Goal: Task Accomplishment & Management: Use online tool/utility

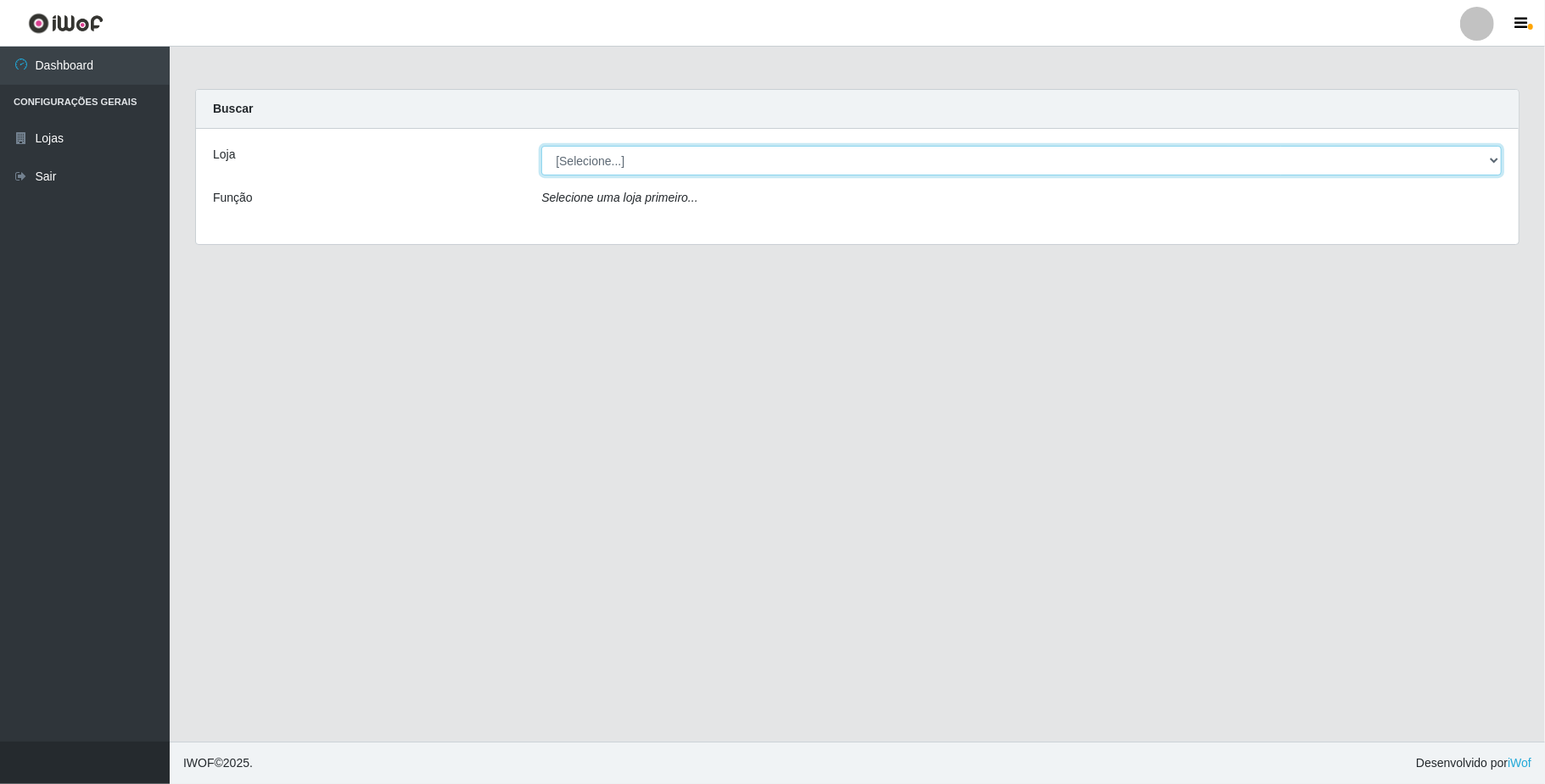
click at [1491, 160] on select "[Selecione...] SuperFácil Atacado - Emaús" at bounding box center [1021, 160] width 960 height 30
select select "407"
click at [541, 146] on select "[Selecione...] SuperFácil Atacado - Emaús" at bounding box center [1021, 160] width 960 height 30
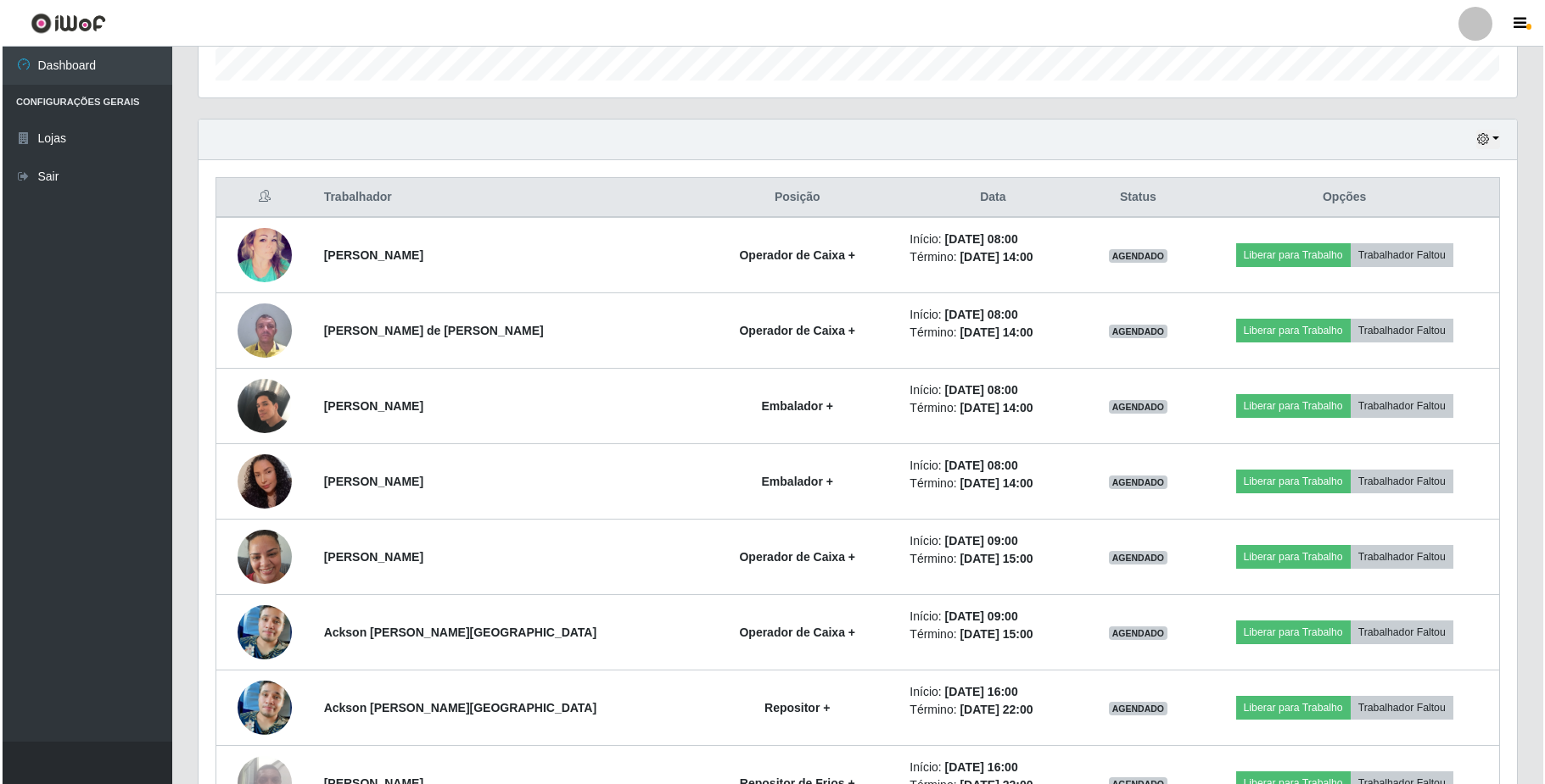
scroll to position [565, 0]
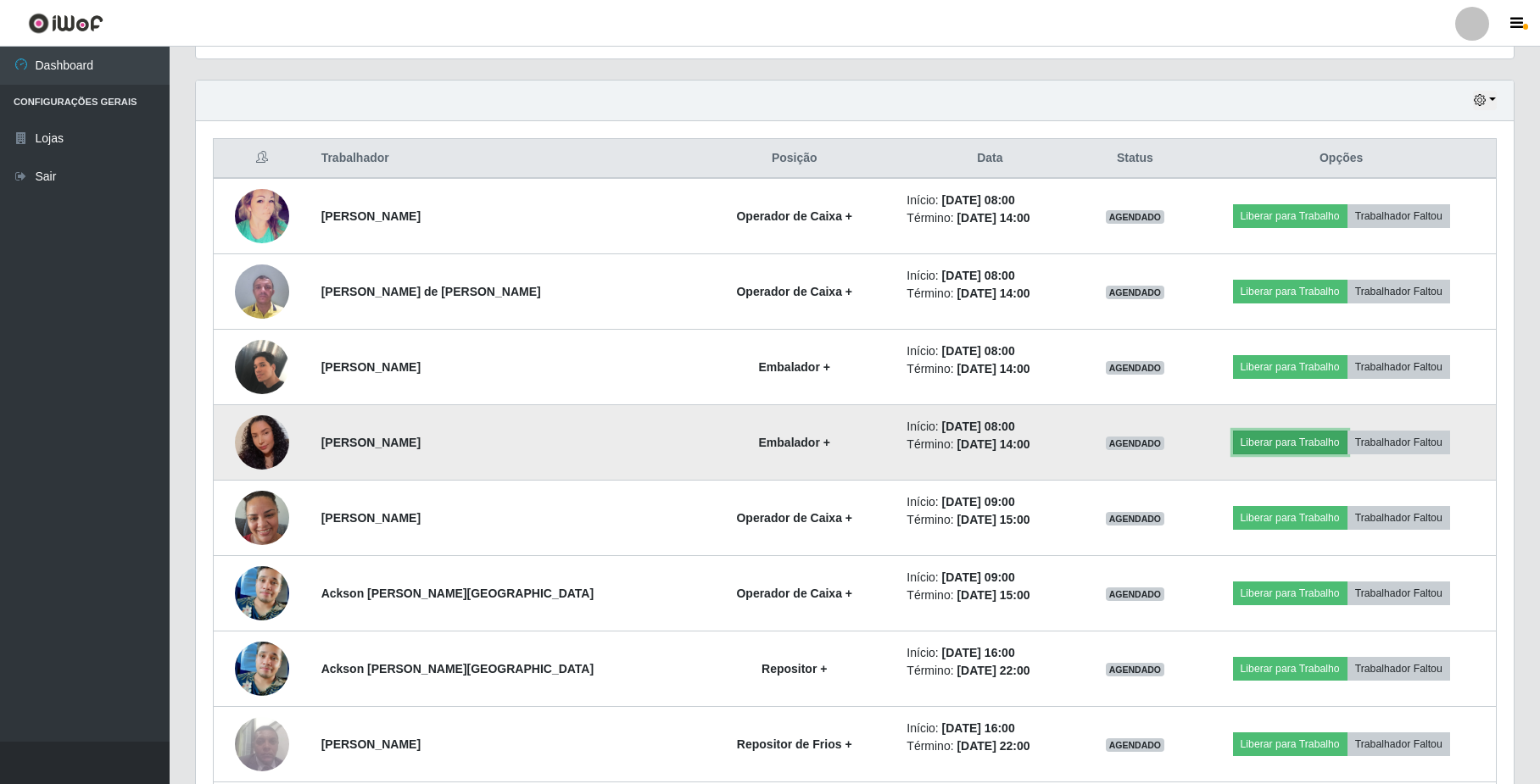
click at [1265, 444] on button "Liberar para Trabalho" at bounding box center [1291, 443] width 114 height 24
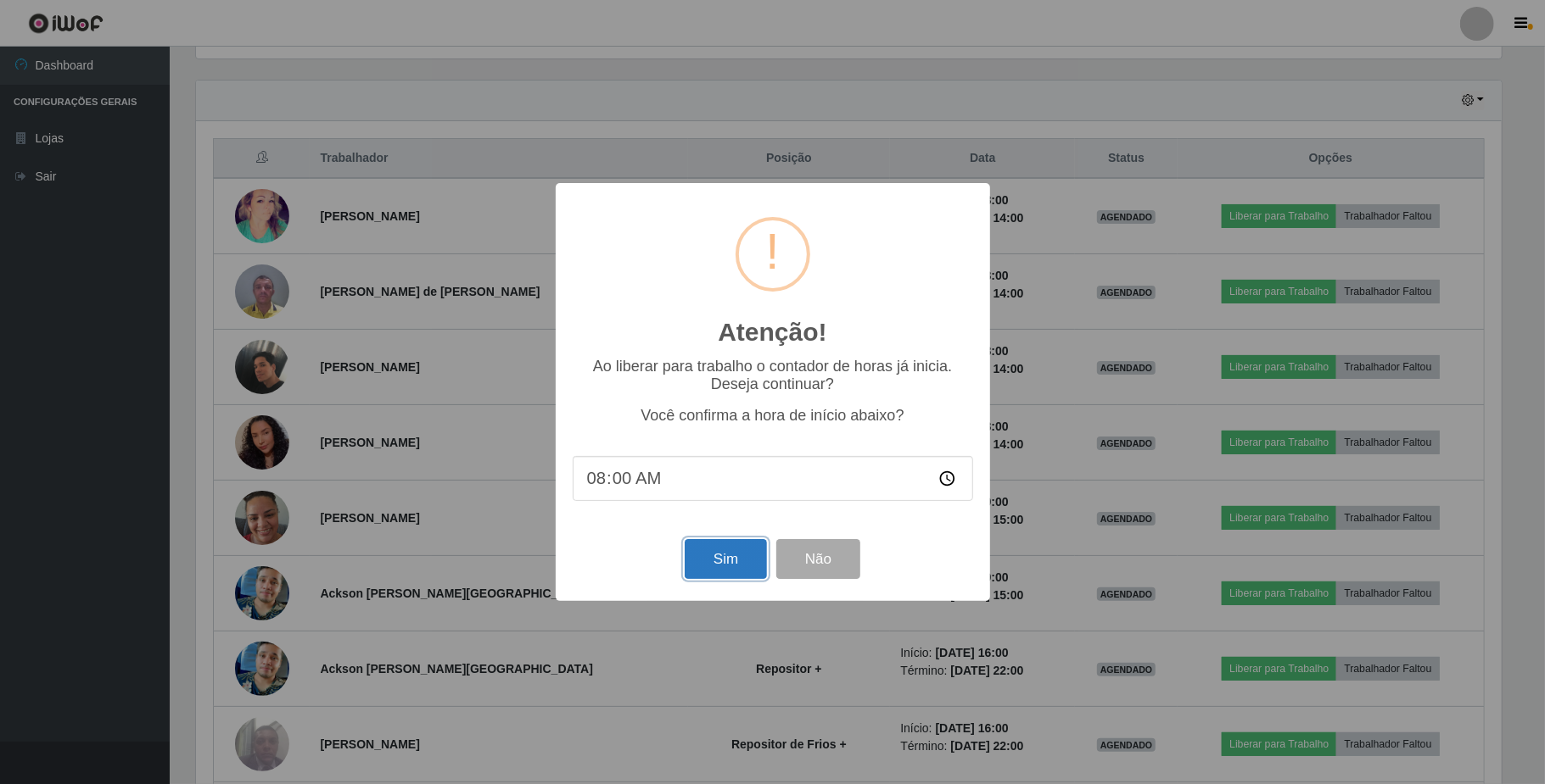
click at [744, 571] on button "Sim" at bounding box center [725, 559] width 82 height 40
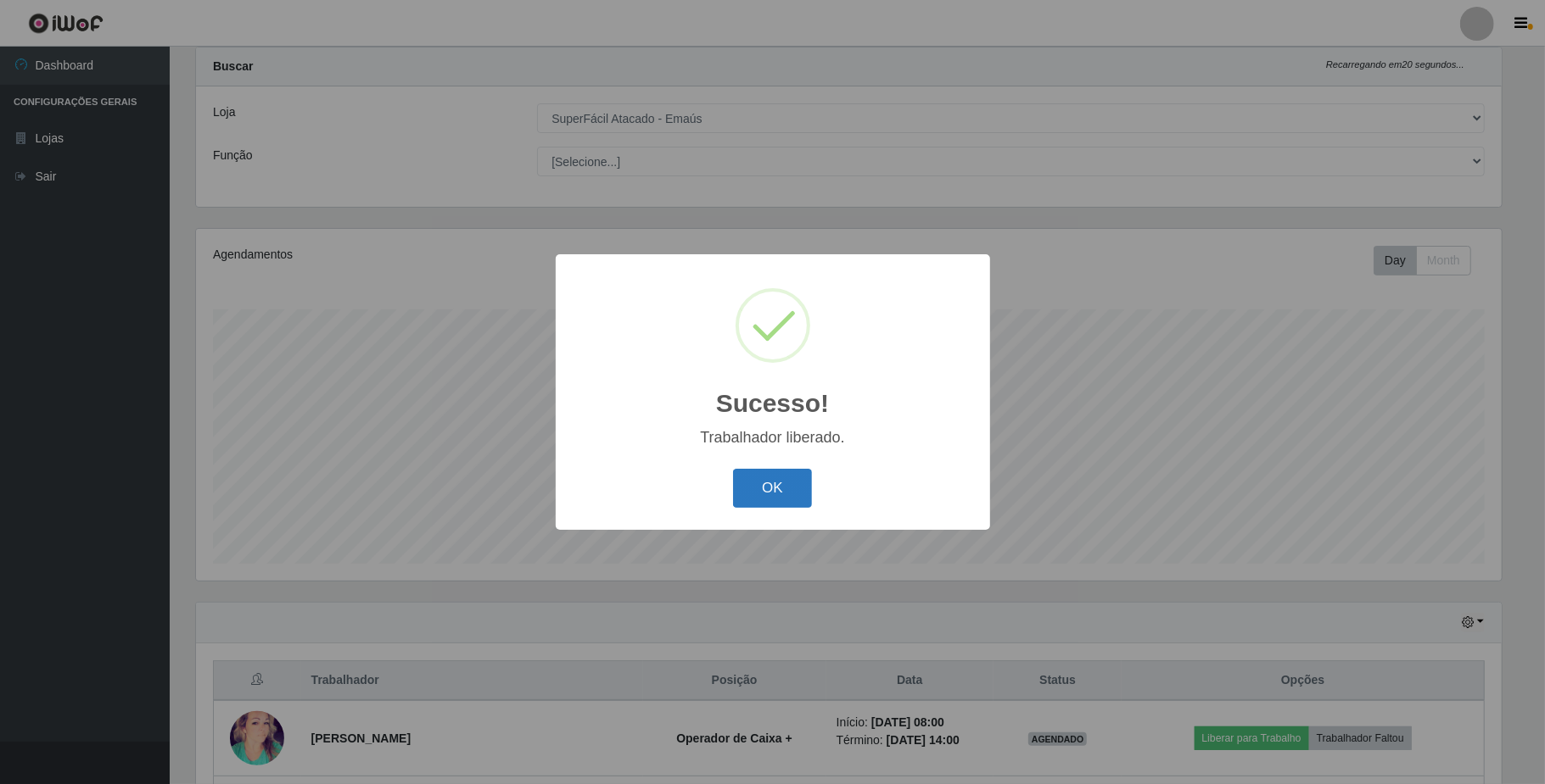
click at [775, 492] on button "OK" at bounding box center [772, 489] width 79 height 40
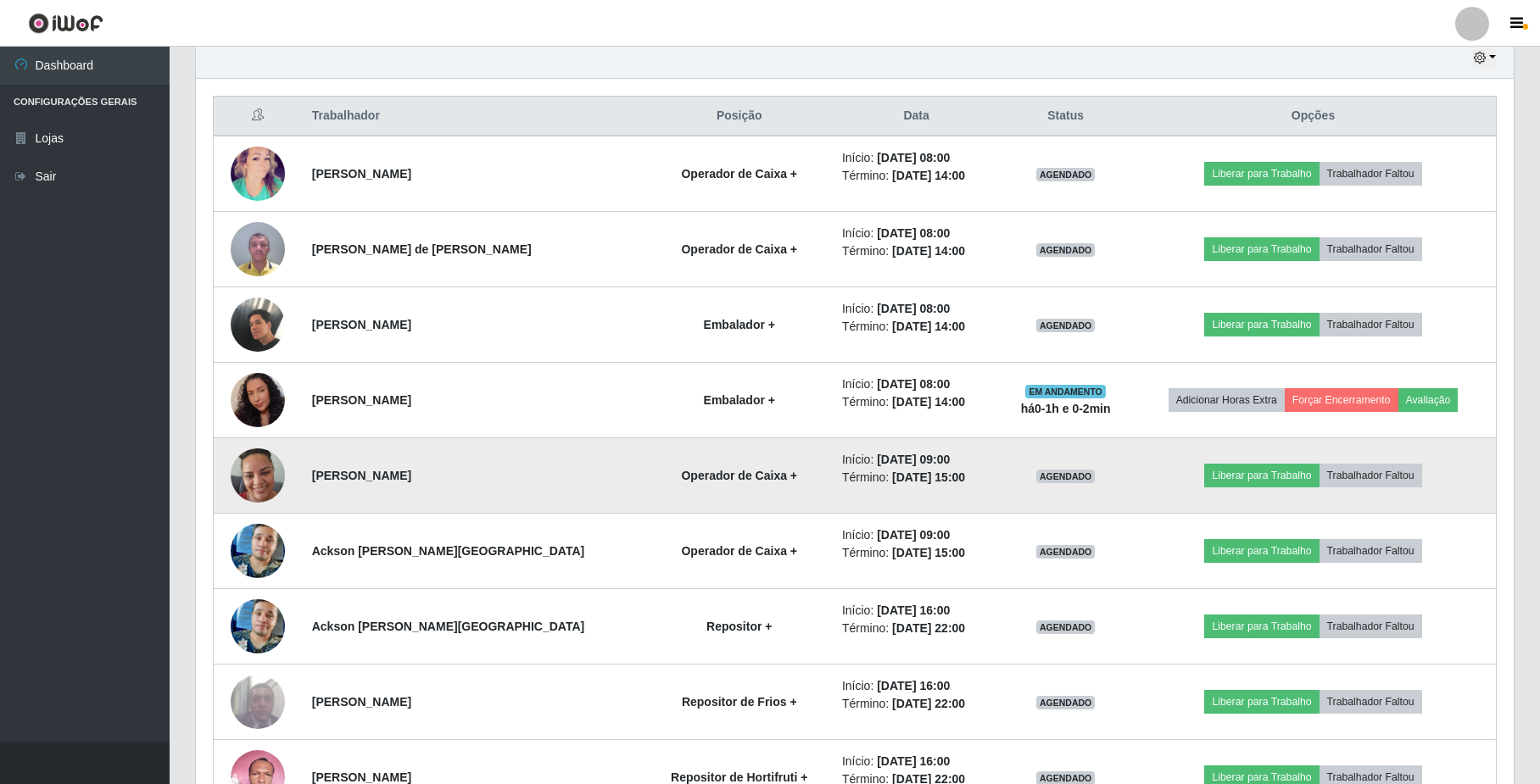
scroll to position [608, 0]
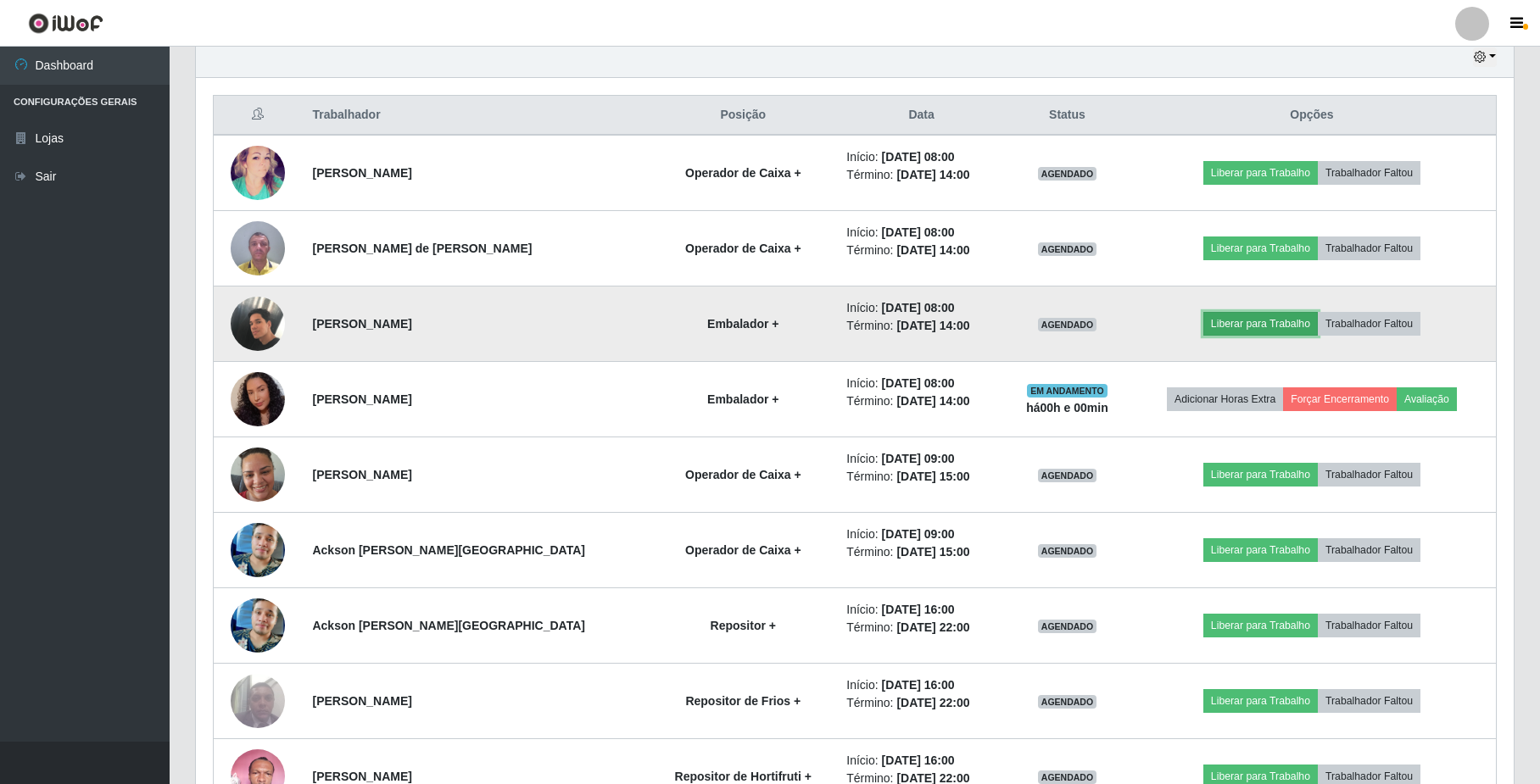
click at [1264, 329] on button "Liberar para Trabalho" at bounding box center [1260, 323] width 114 height 24
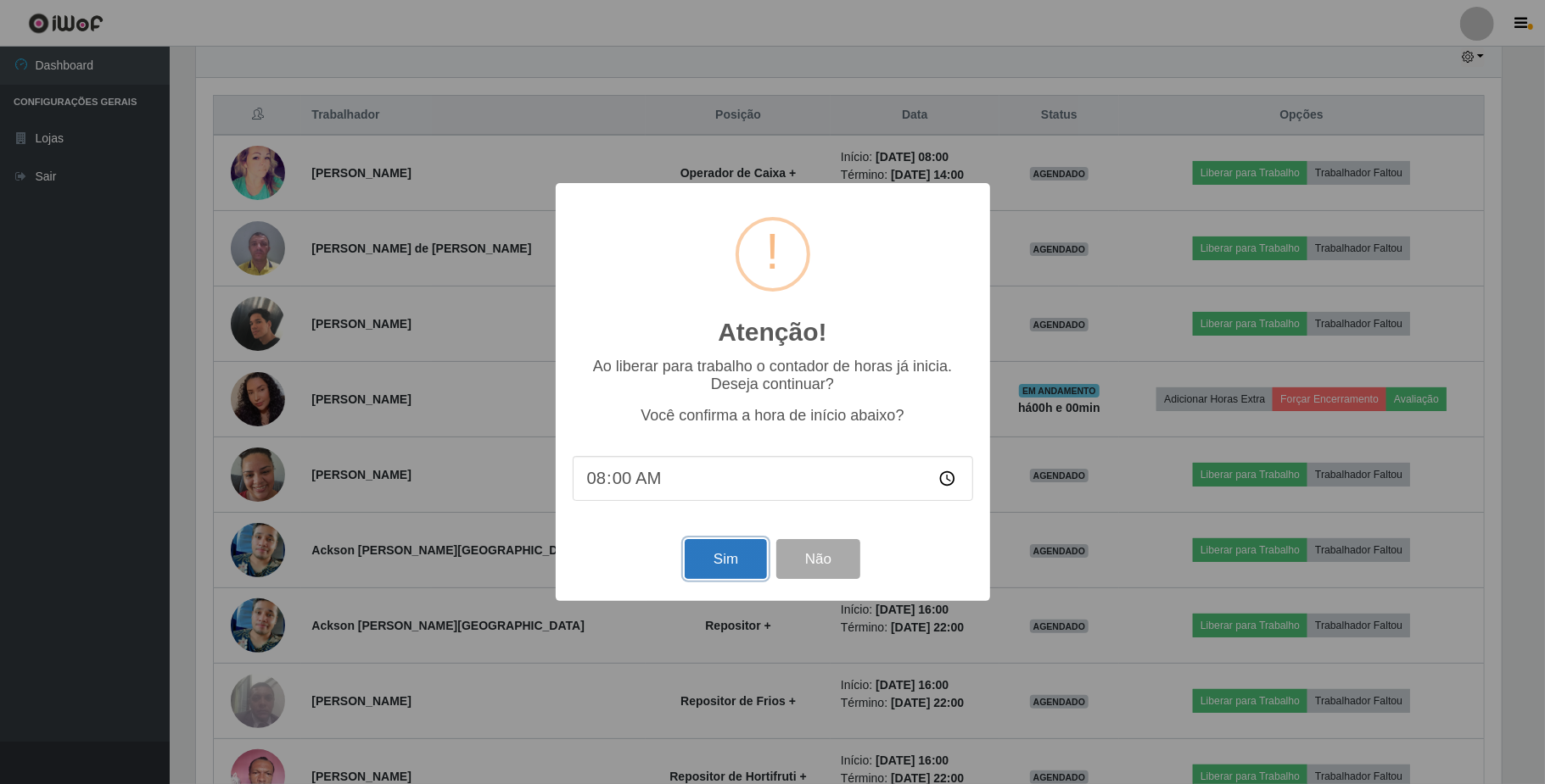
click at [733, 567] on button "Sim" at bounding box center [725, 559] width 82 height 40
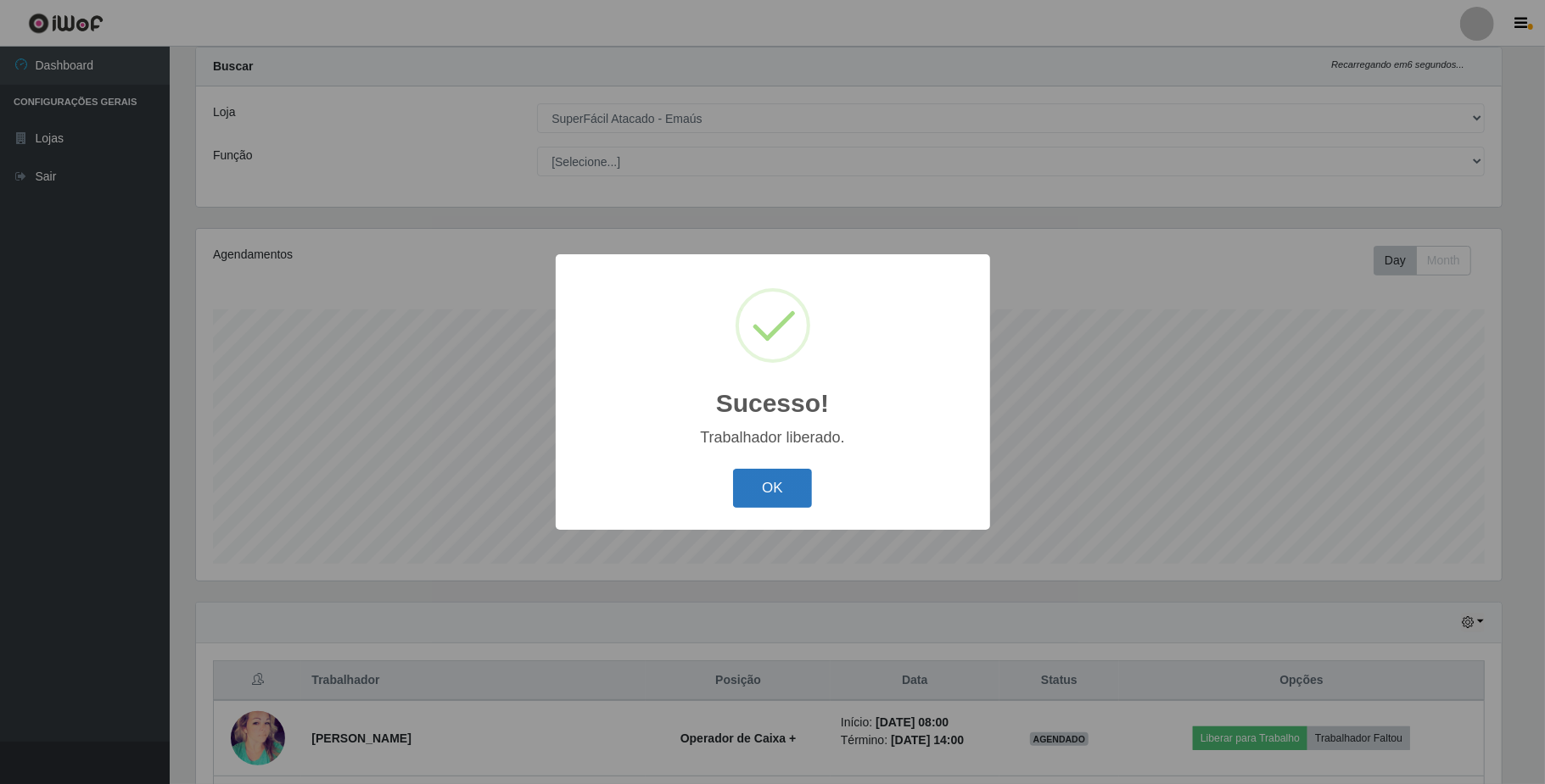
click at [790, 479] on button "OK" at bounding box center [772, 489] width 79 height 40
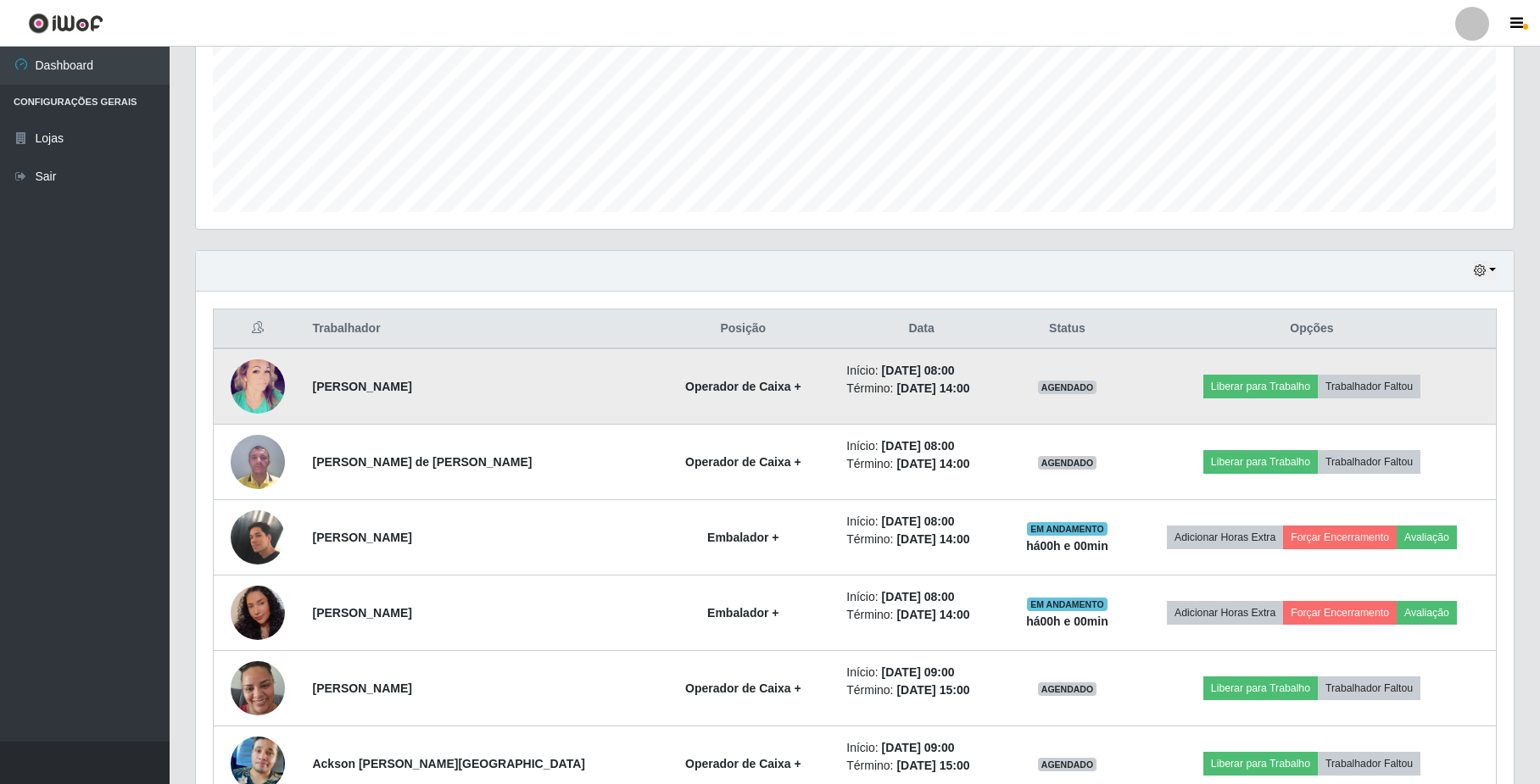
scroll to position [495, 0]
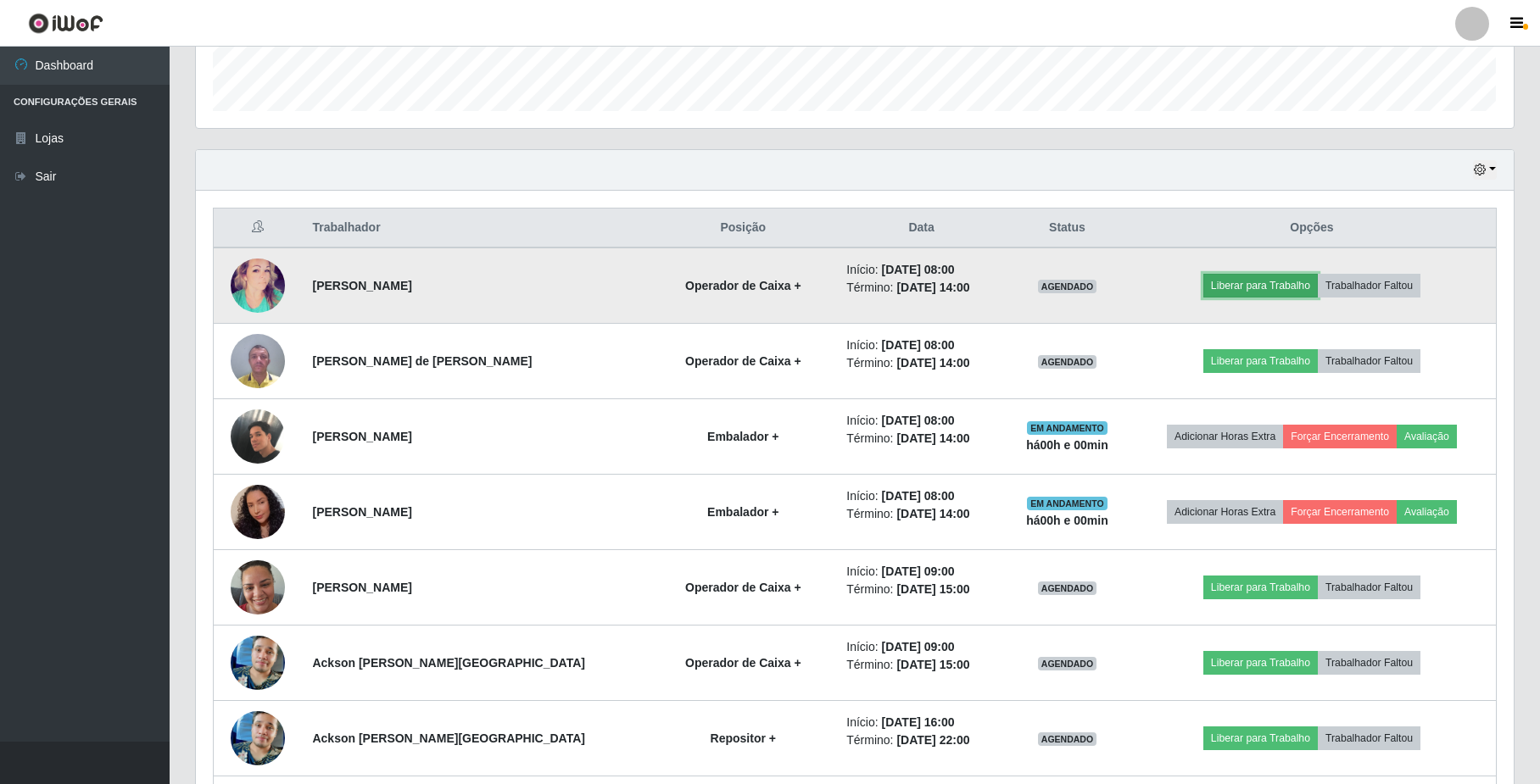
click at [1280, 288] on button "Liberar para Trabalho" at bounding box center [1260, 285] width 114 height 24
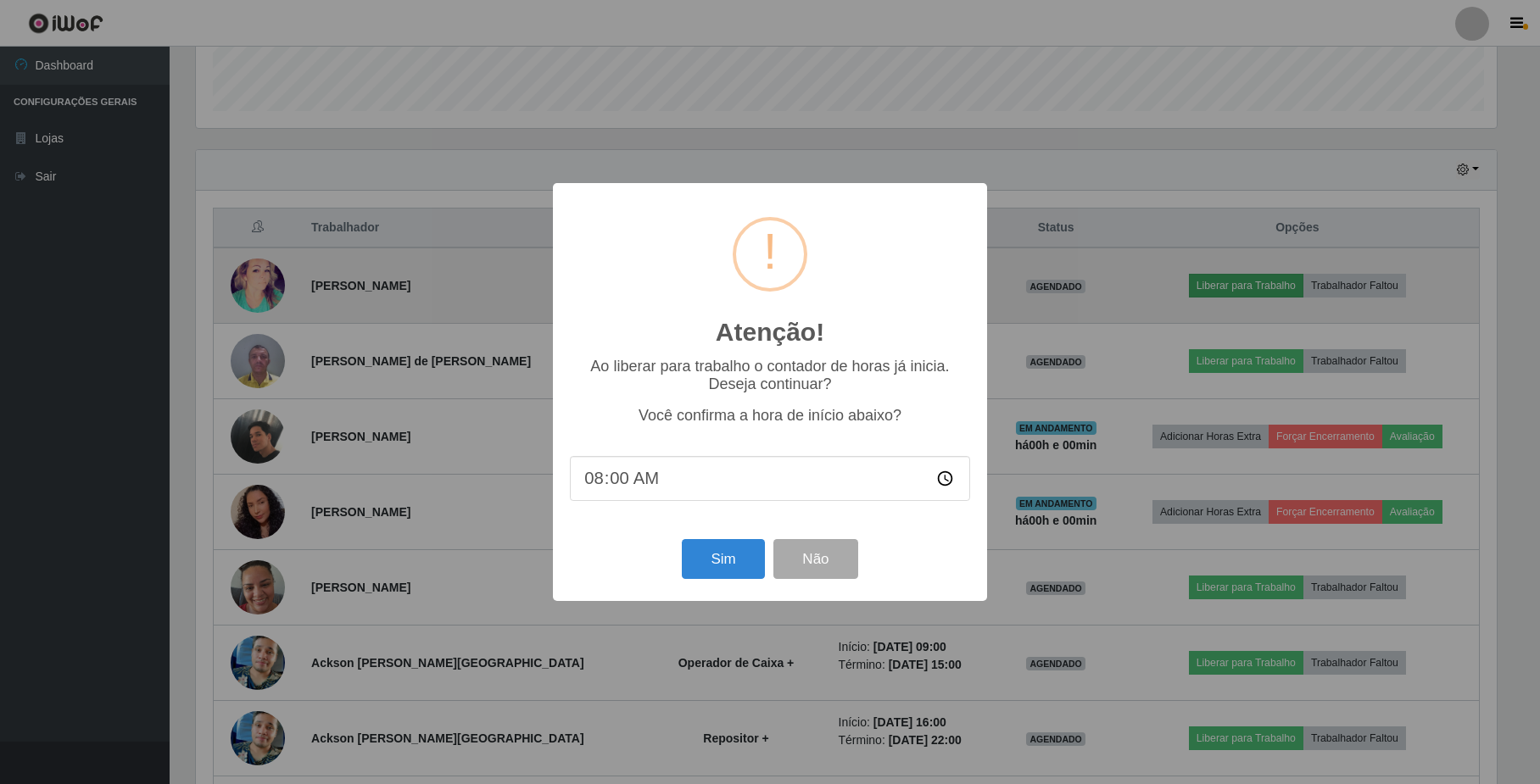
scroll to position [353, 1304]
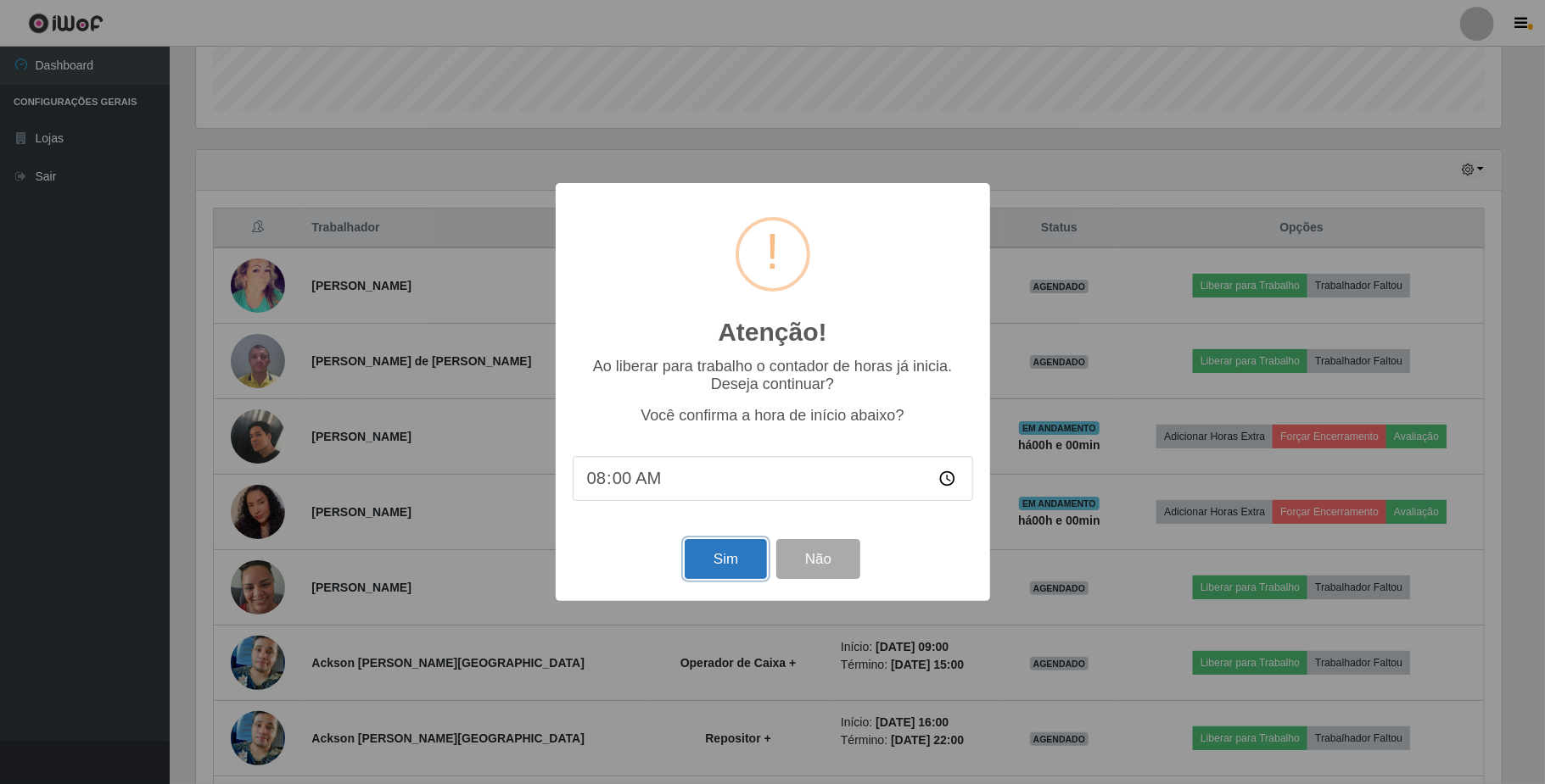
click at [740, 567] on button "Sim" at bounding box center [725, 559] width 82 height 40
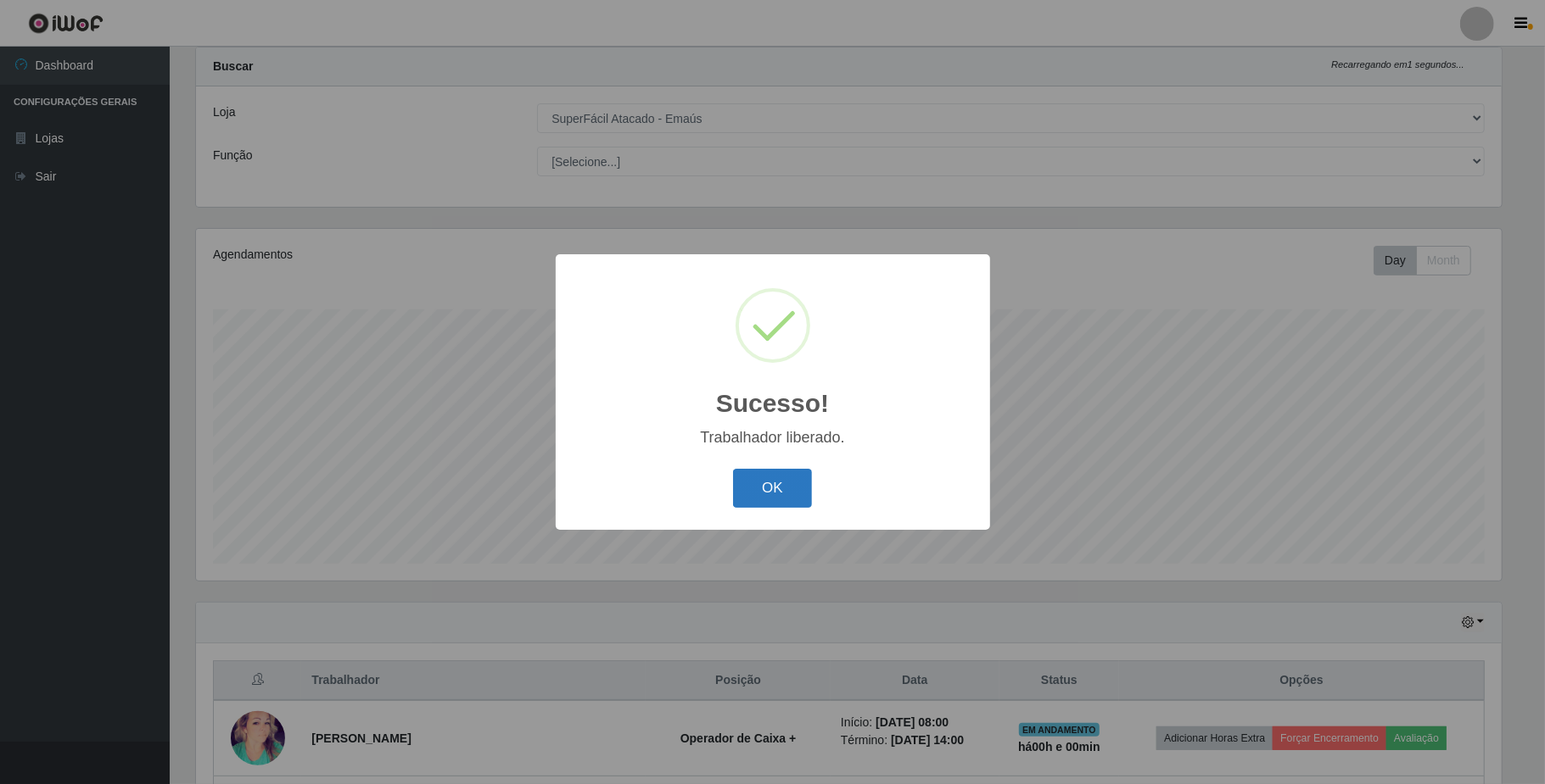
click at [764, 485] on button "OK" at bounding box center [772, 489] width 79 height 40
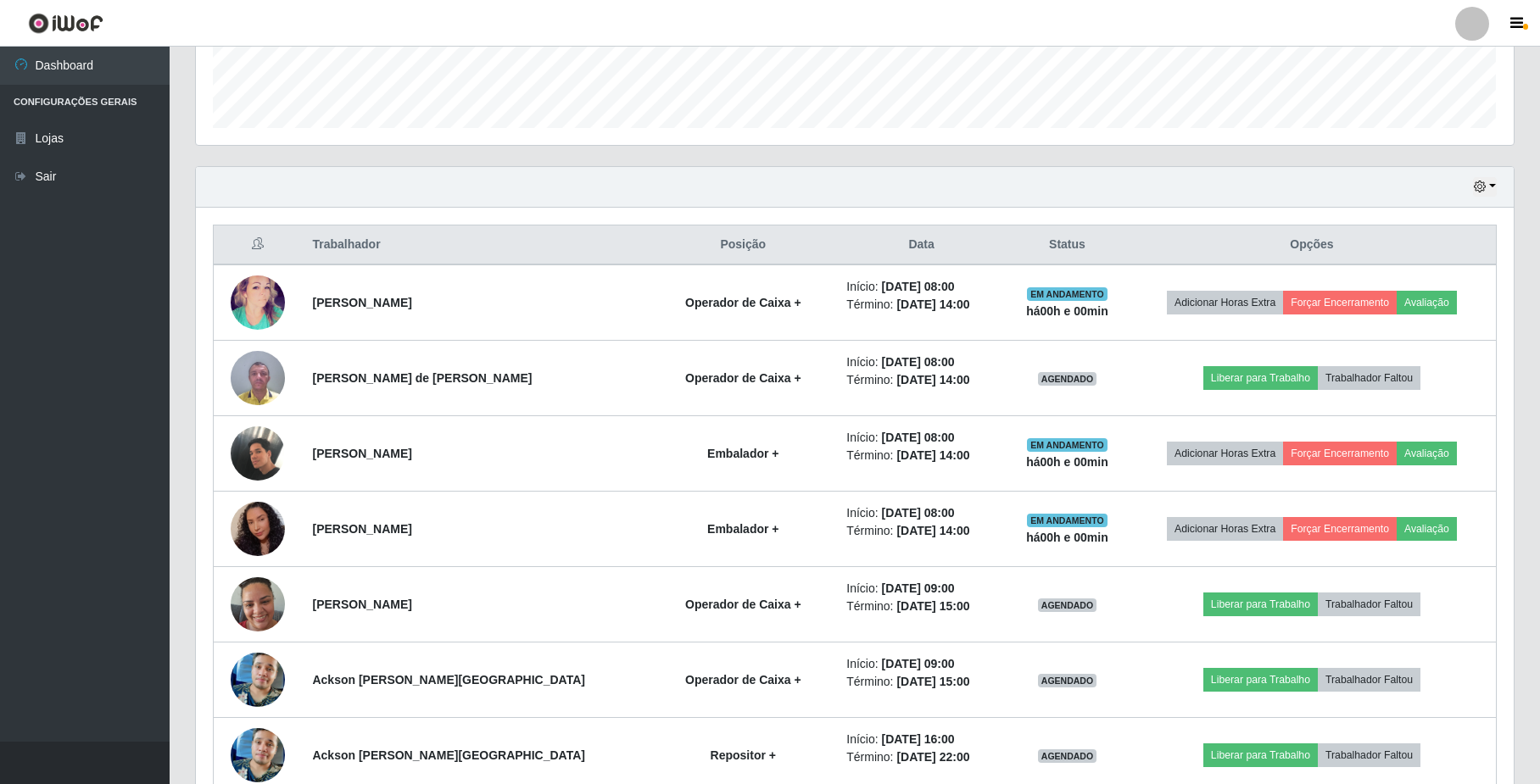
scroll to position [495, 0]
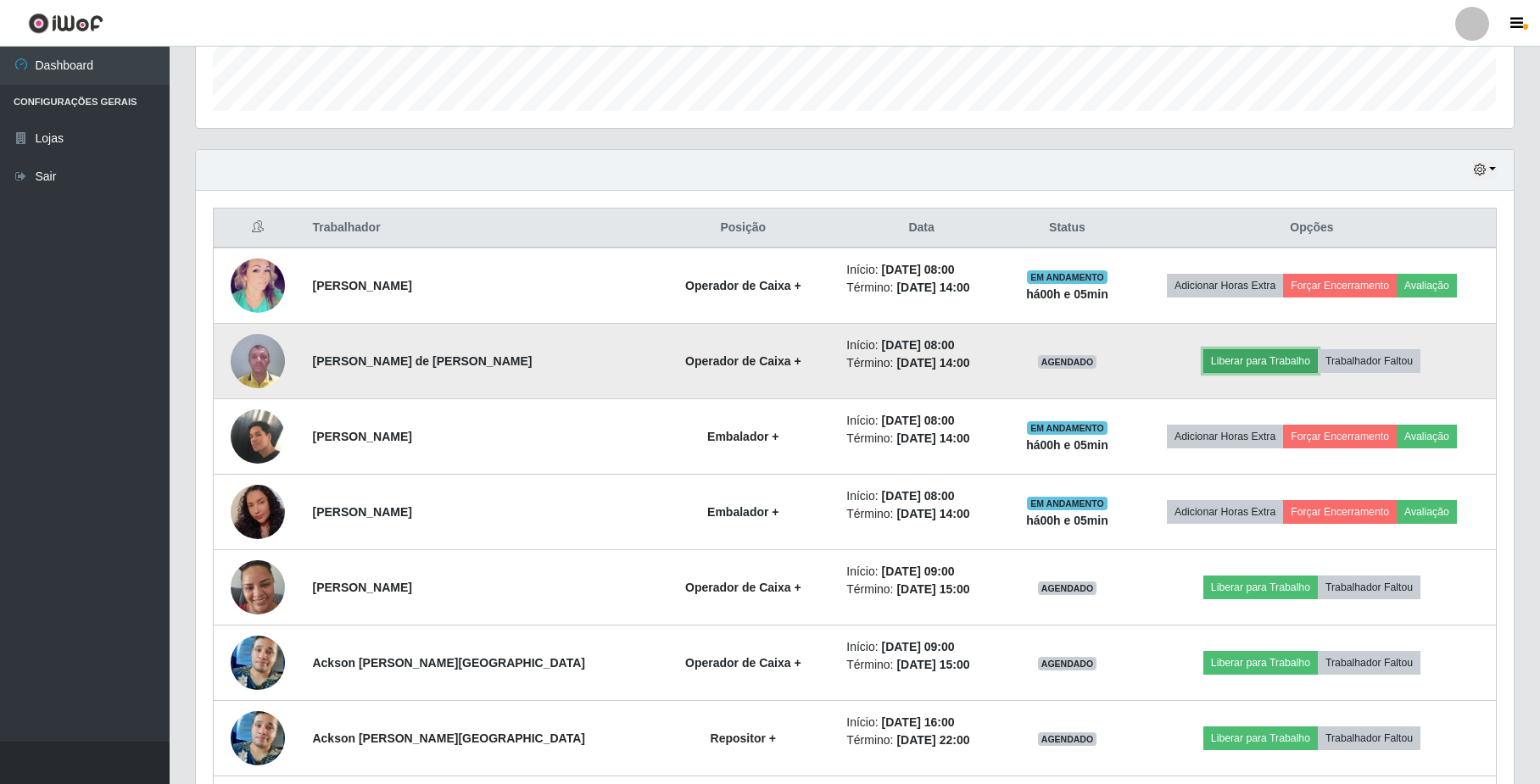
click at [1271, 361] on button "Liberar para Trabalho" at bounding box center [1260, 361] width 114 height 24
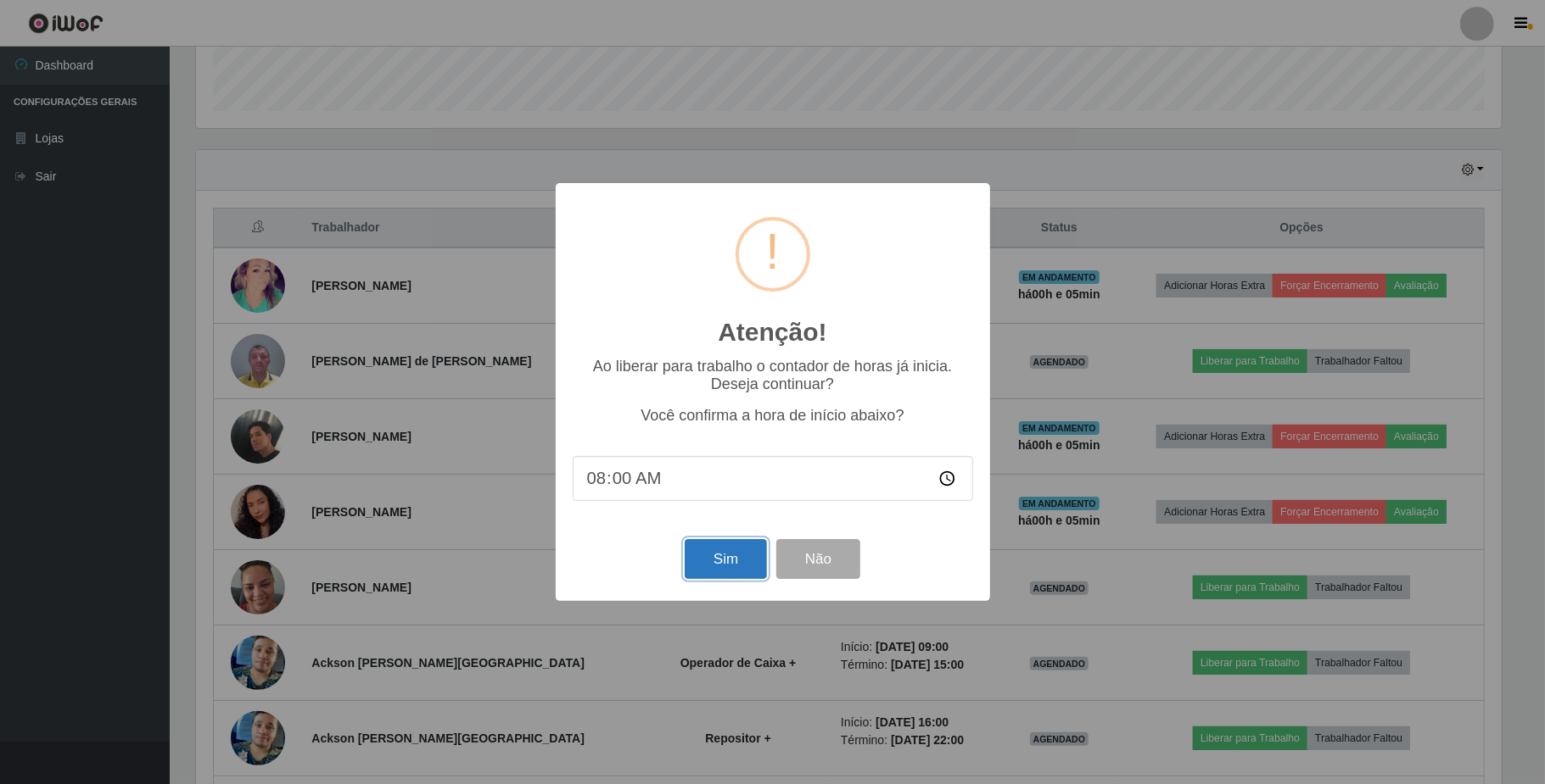
click at [747, 571] on button "Sim" at bounding box center [725, 559] width 82 height 40
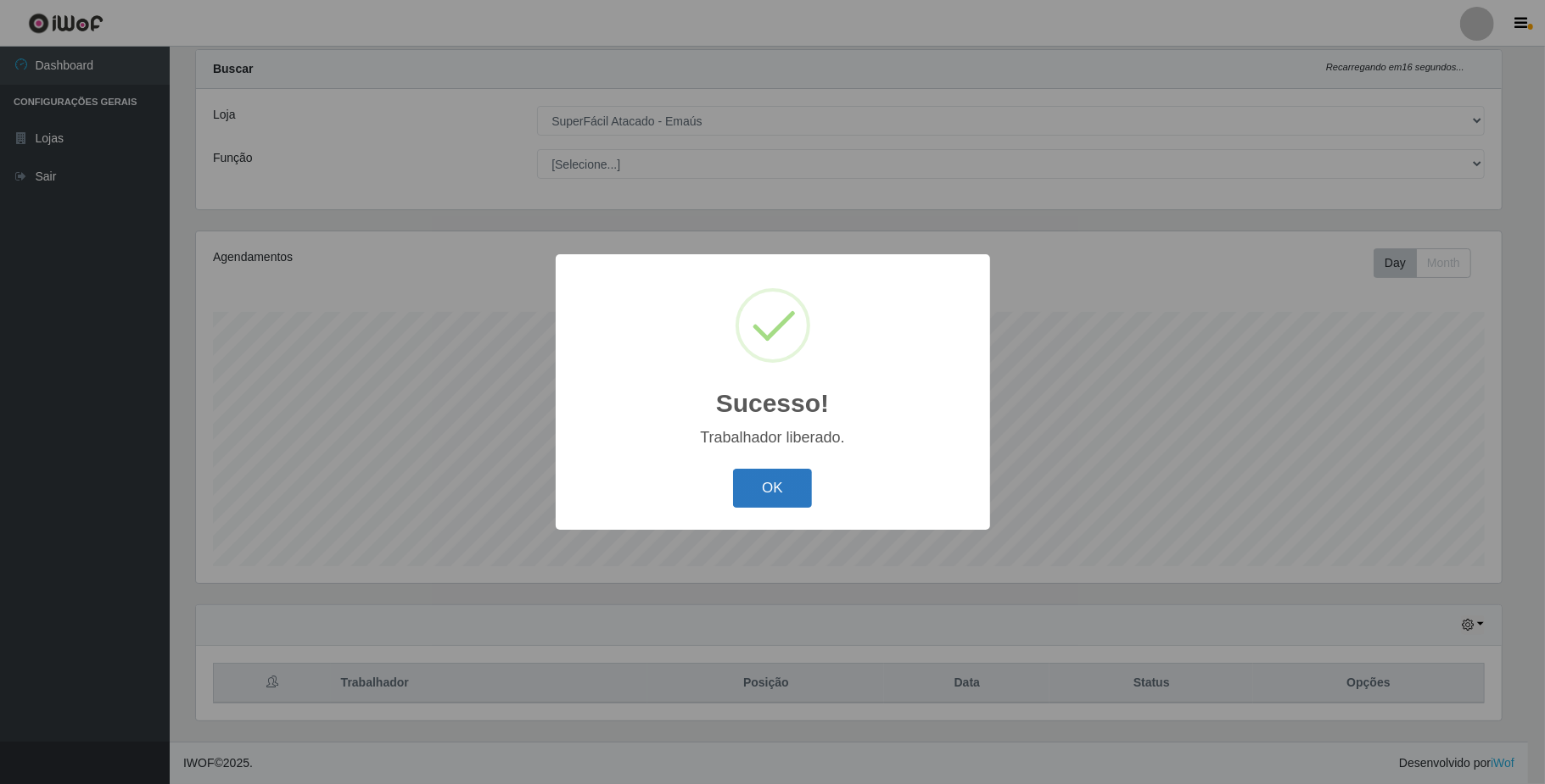
click at [748, 489] on button "OK" at bounding box center [772, 489] width 79 height 40
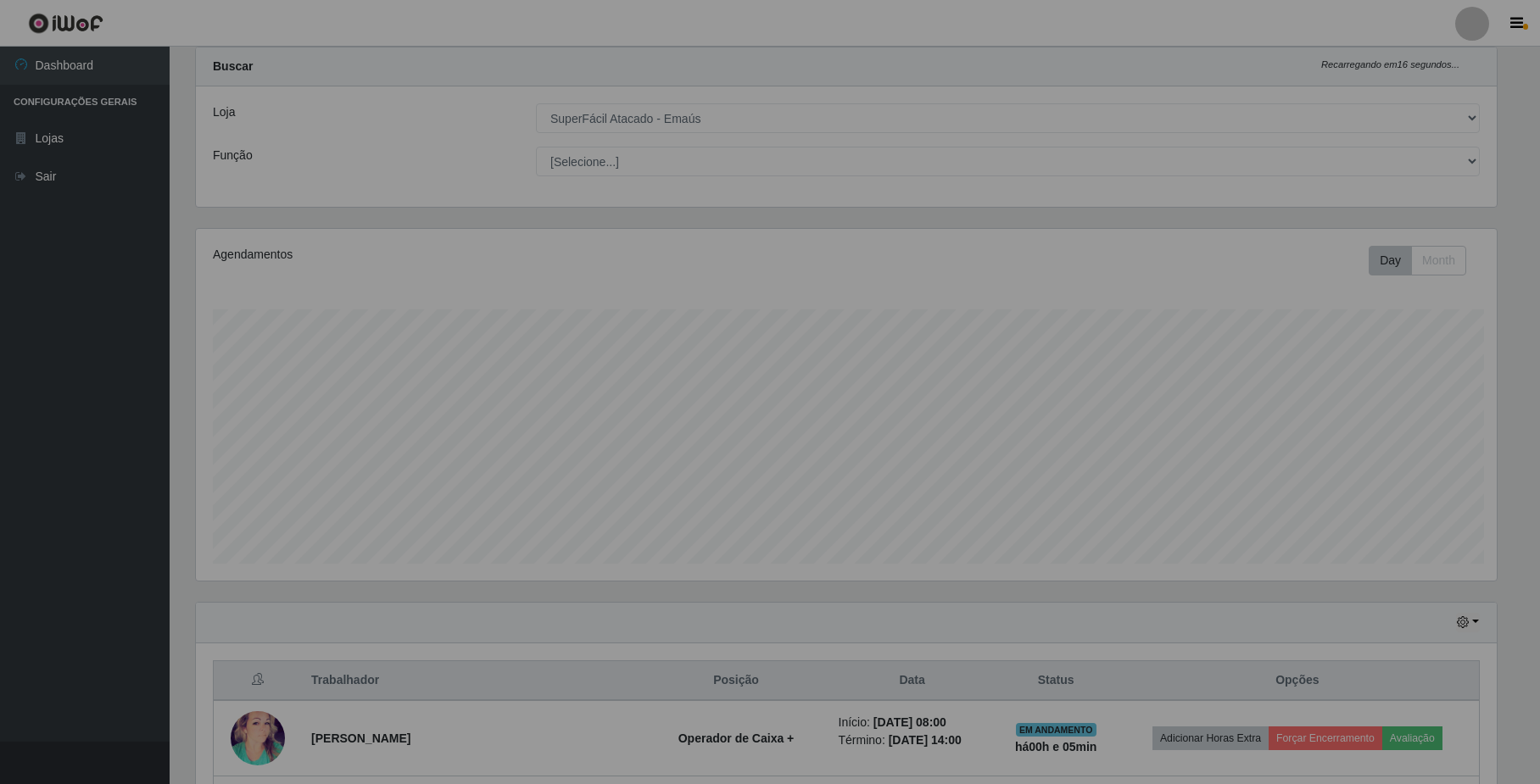
scroll to position [353, 1318]
